Goal: Task Accomplishment & Management: Manage account settings

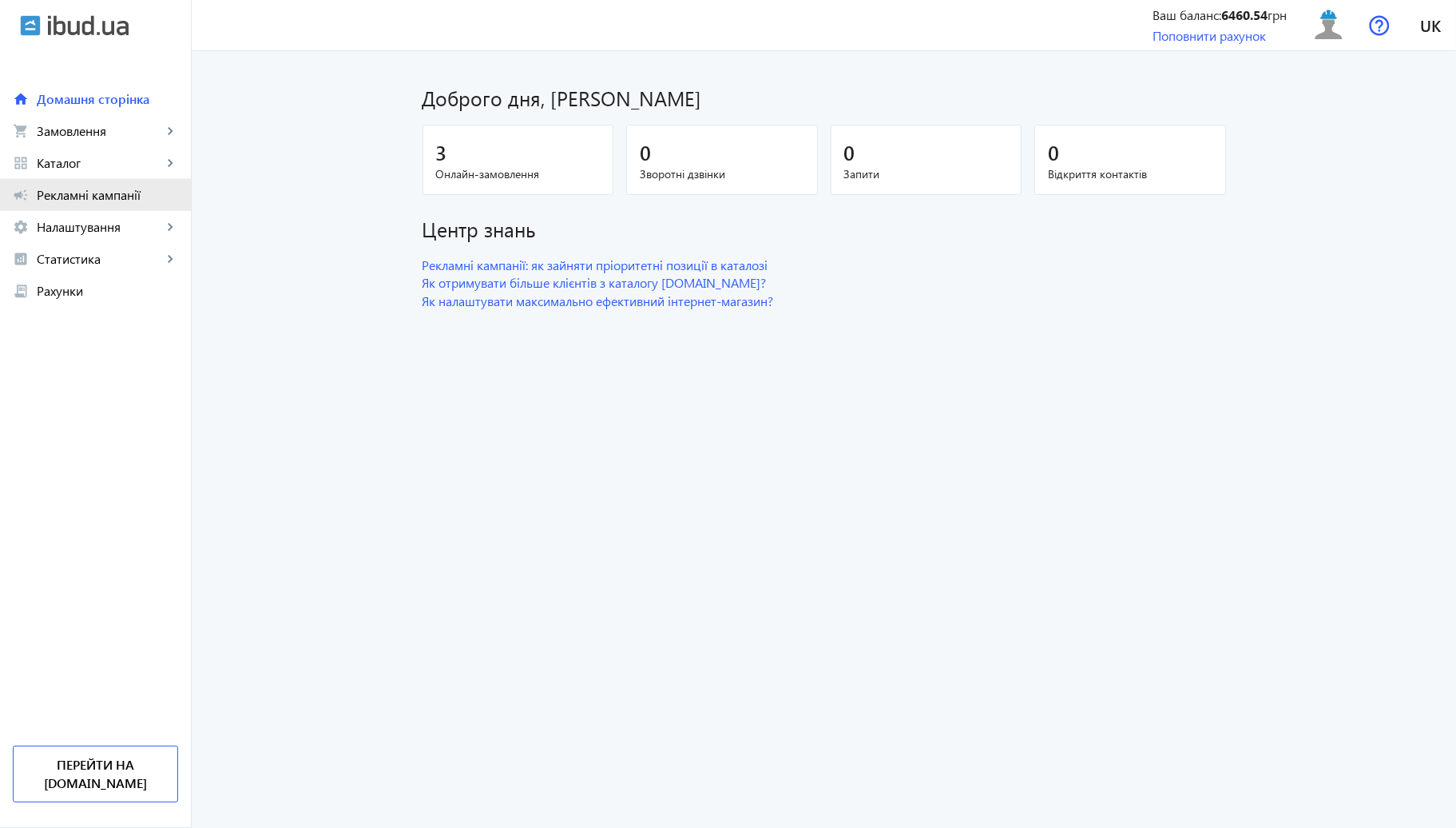
click at [65, 192] on span "Рекламні кампанії" at bounding box center [107, 194] width 142 height 16
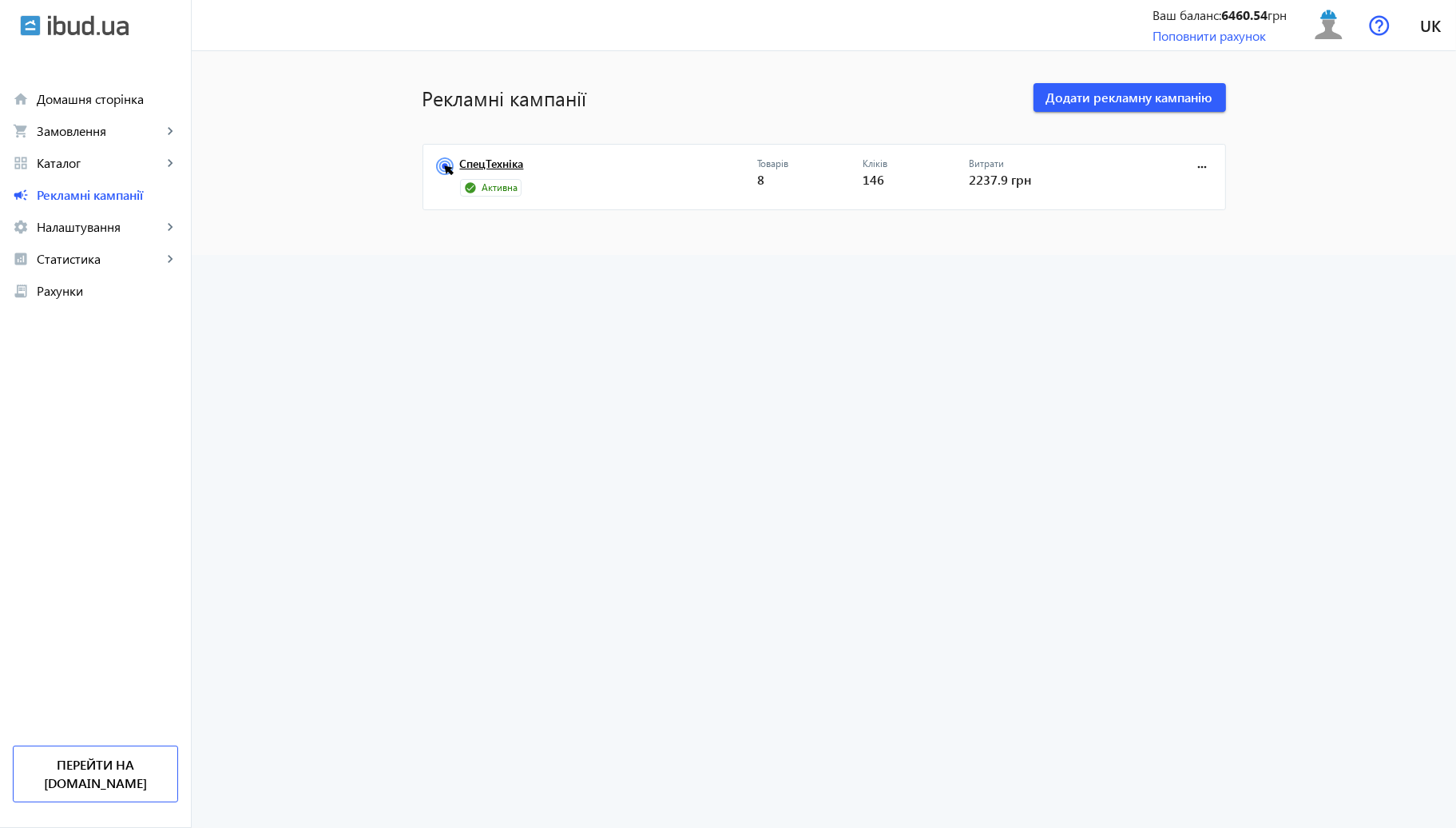
click at [473, 166] on link "СпецТехніка" at bounding box center [608, 169] width 297 height 22
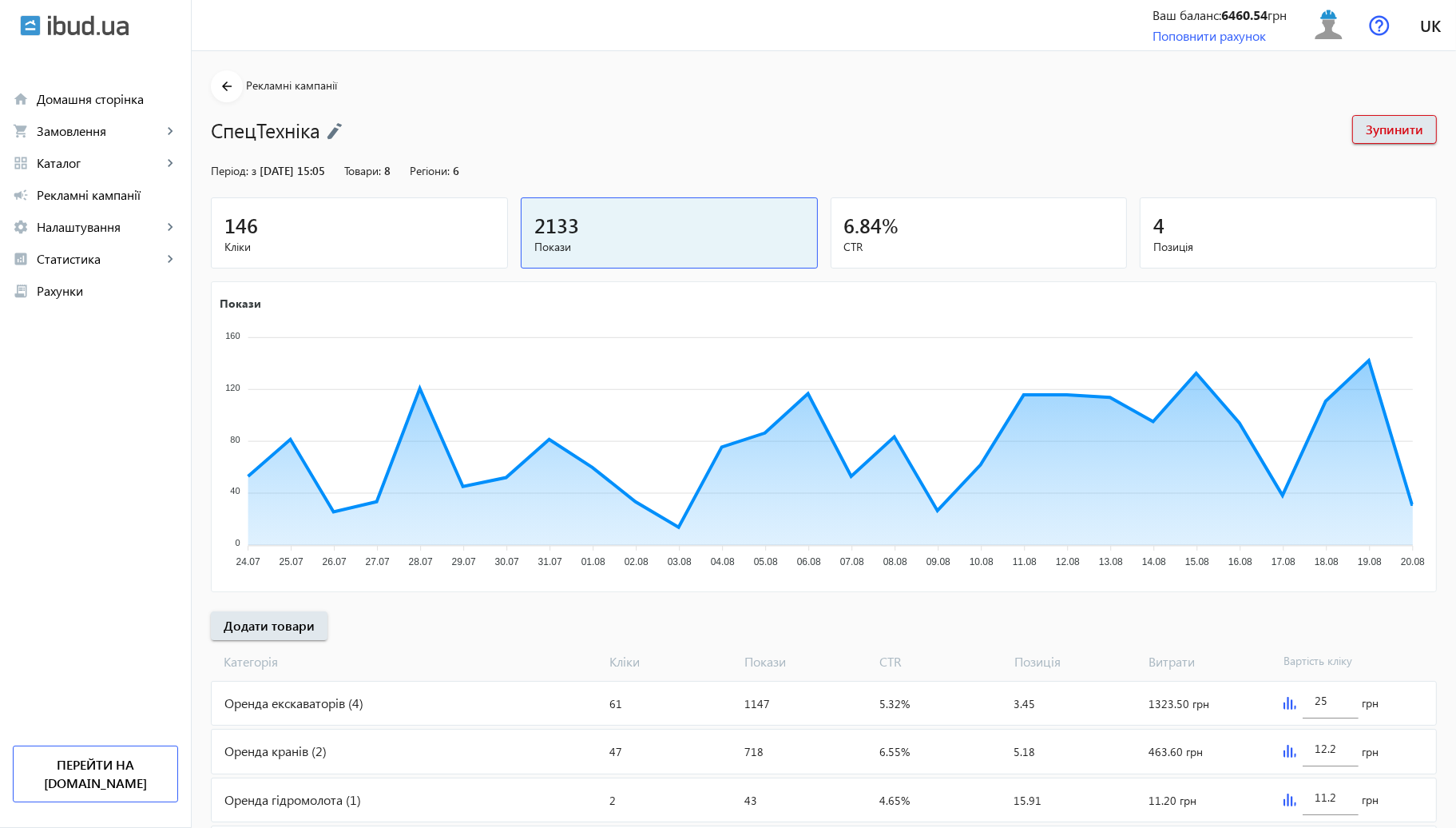
click at [387, 219] on div "146" at bounding box center [360, 225] width 270 height 28
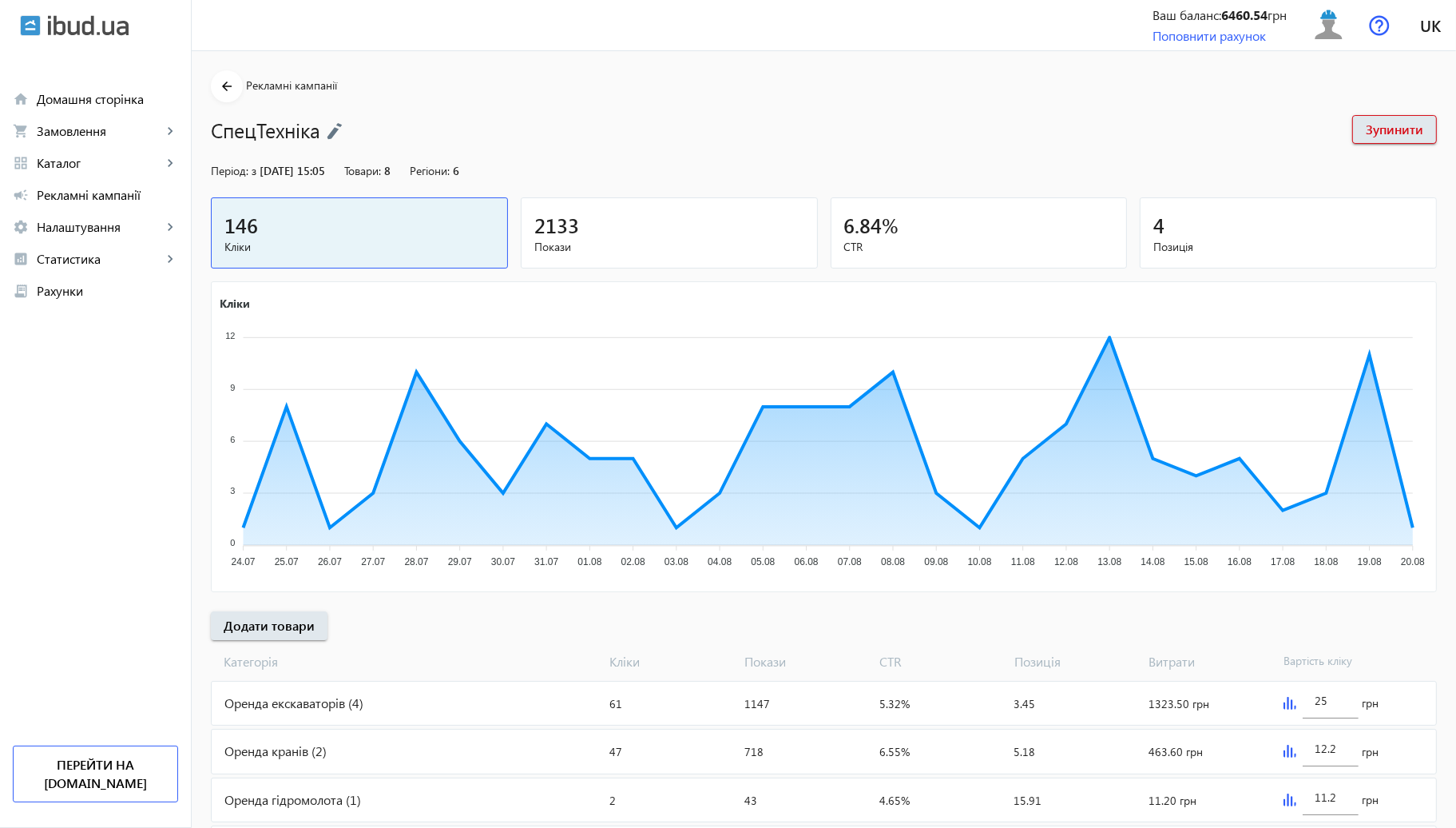
click at [1274, 760] on div "Витрати: 463.60 грн" at bounding box center [1209, 751] width 135 height 43
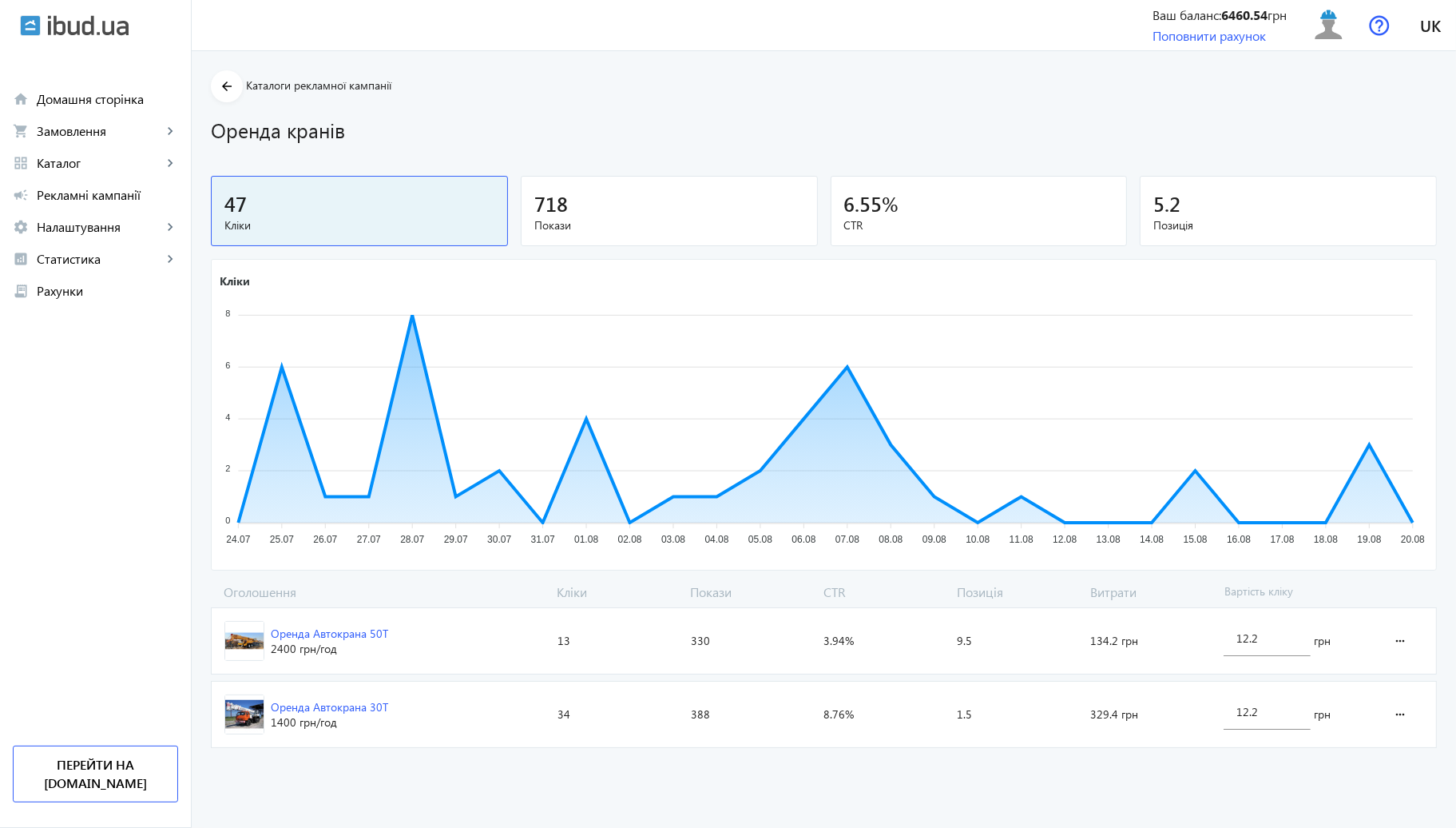
click at [398, 620] on span "Оренда Автокрана 50Т 2400 грн /год" at bounding box center [382, 641] width 339 height 65
